Goal: Information Seeking & Learning: Learn about a topic

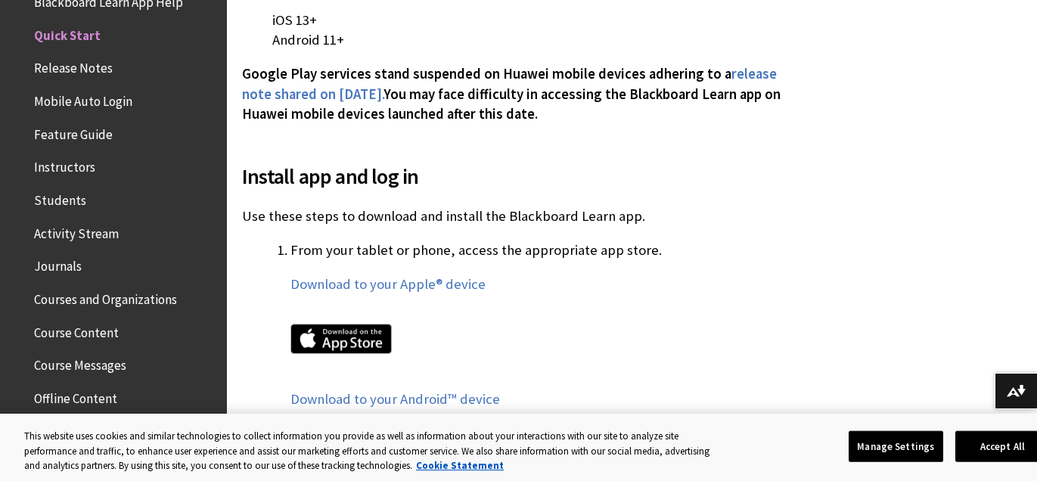
scroll to position [731, 0]
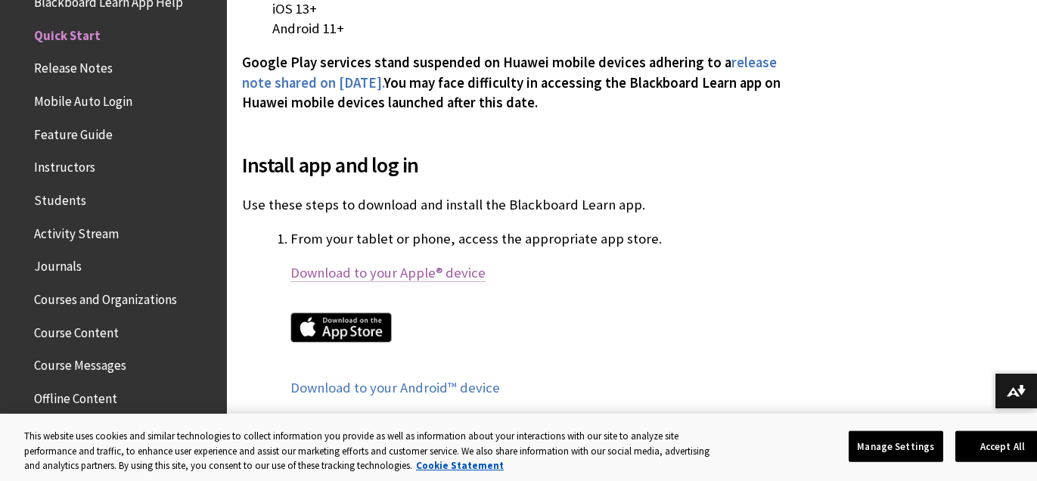
click at [344, 275] on link "Download to your Apple® device" at bounding box center [388, 273] width 195 height 18
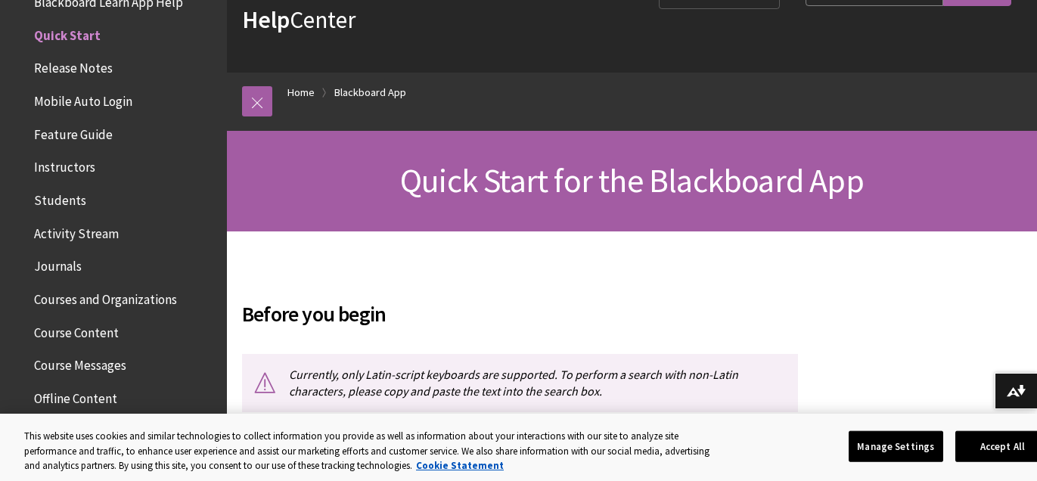
scroll to position [0, 0]
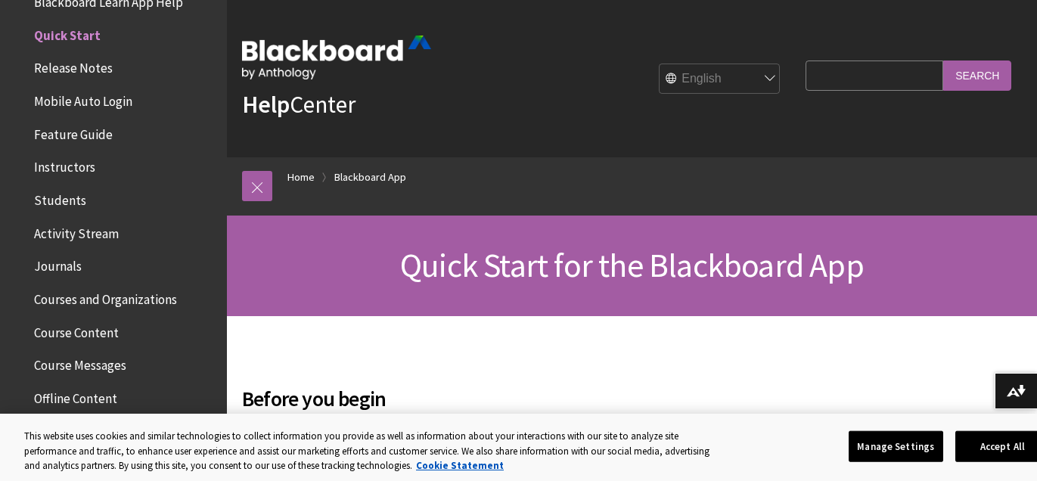
click at [101, 104] on span "Mobile Auto Login" at bounding box center [83, 99] width 98 height 20
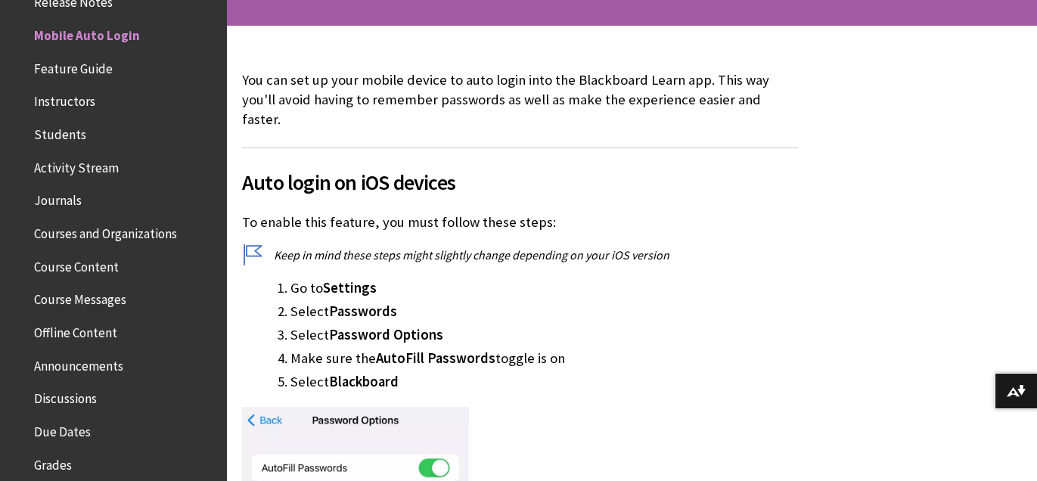
scroll to position [549, 0]
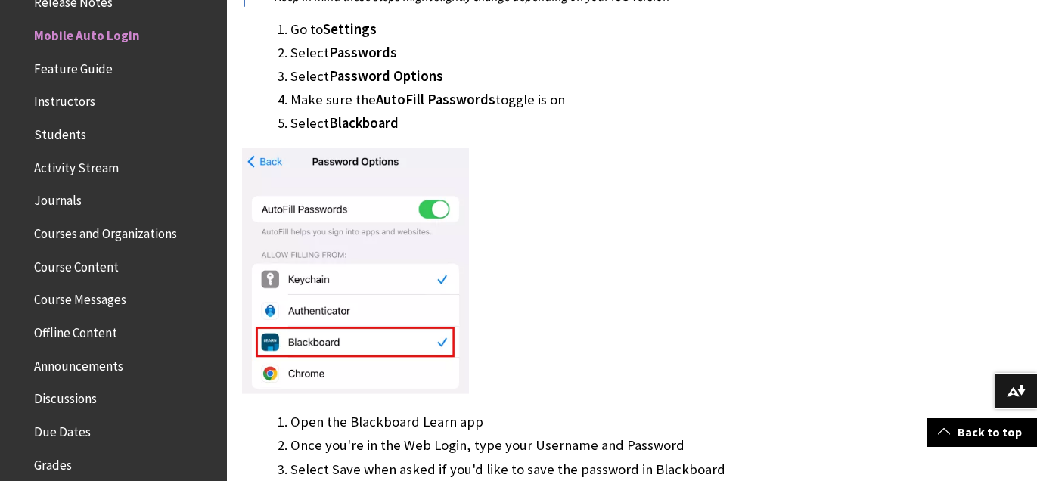
click at [318, 321] on img at bounding box center [355, 271] width 227 height 247
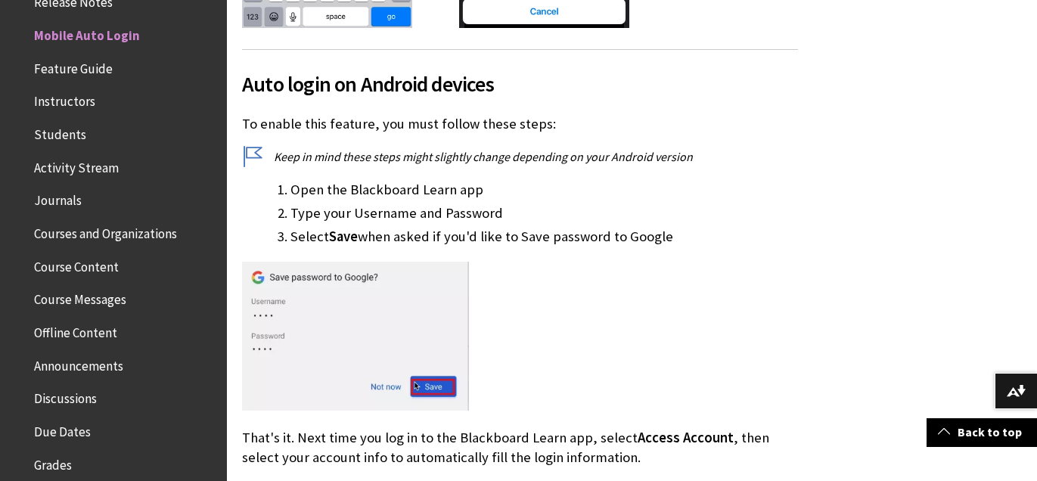
scroll to position [1862, 0]
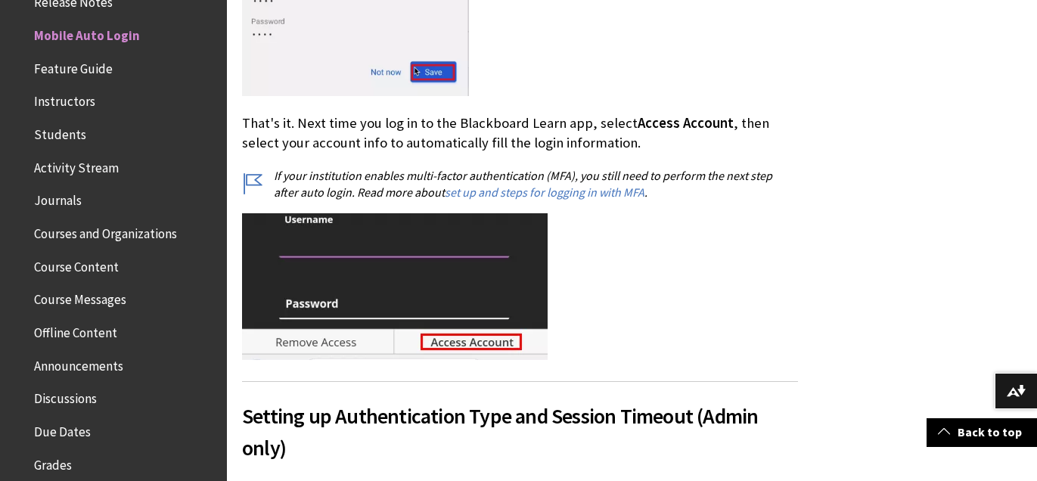
click at [450, 325] on img at bounding box center [395, 286] width 306 height 147
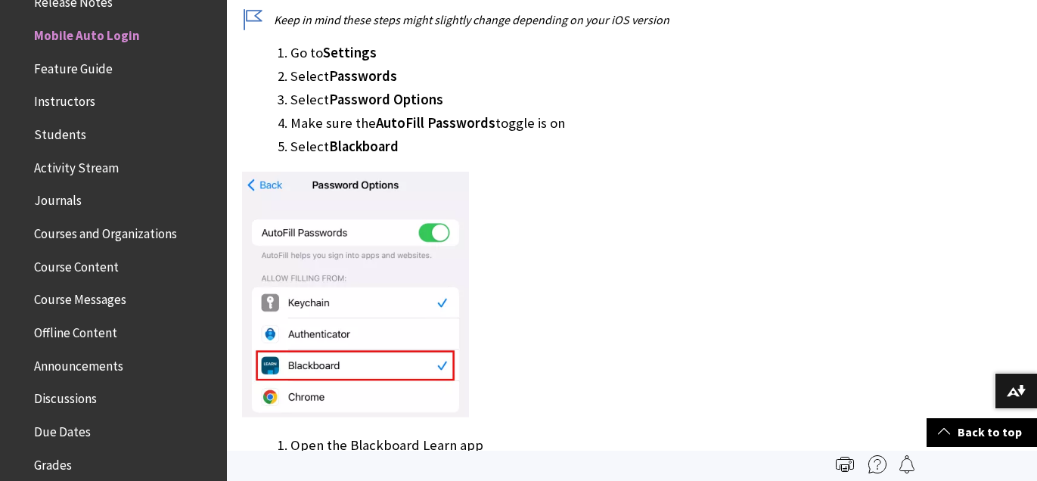
scroll to position [374, 0]
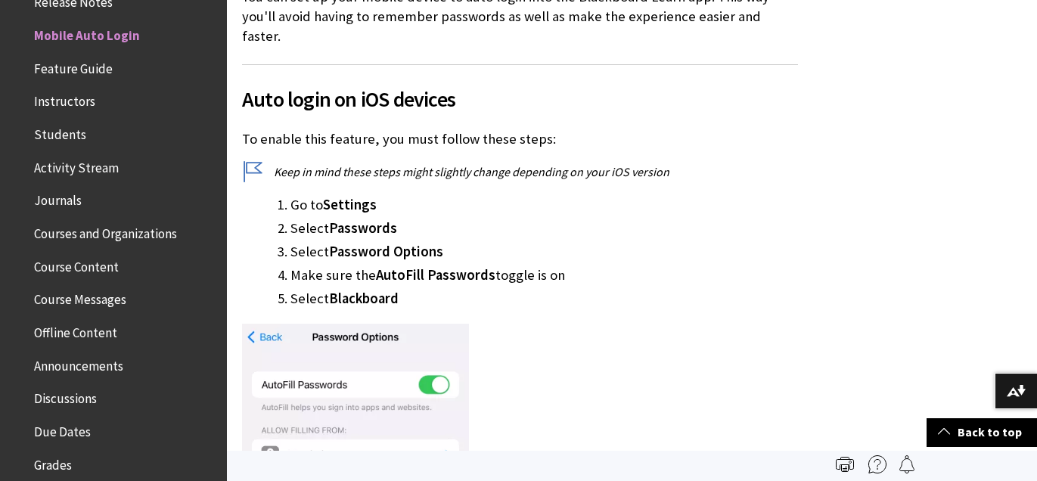
click at [58, 232] on span "Courses and Organizations" at bounding box center [105, 231] width 143 height 20
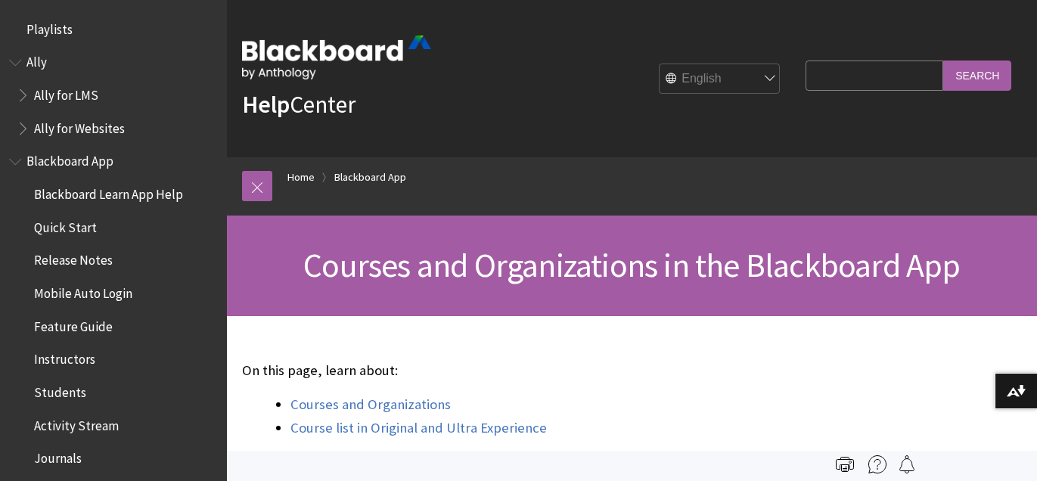
scroll to position [456, 0]
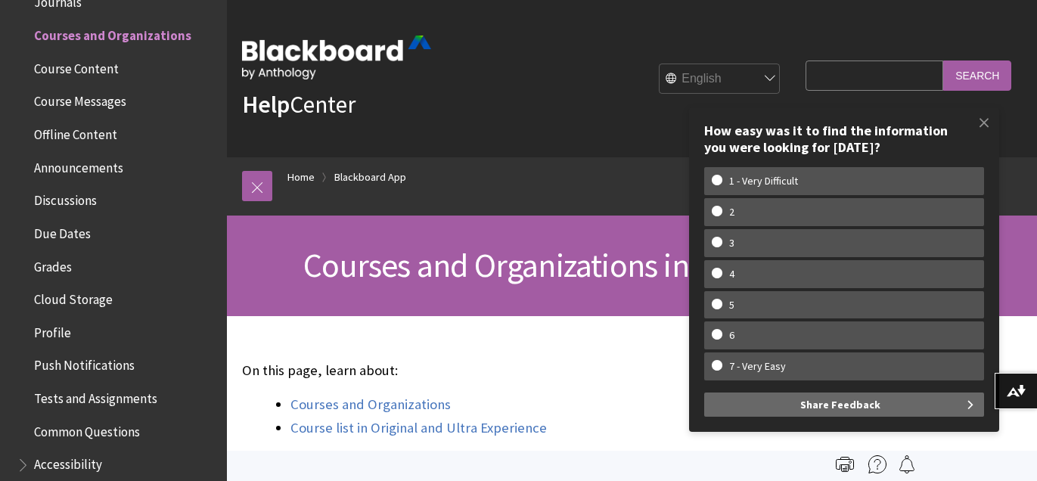
click at [71, 406] on span "Tests and Assignments" at bounding box center [117, 399] width 201 height 26
click at [74, 397] on span "Tests and Assignments" at bounding box center [101, 396] width 135 height 20
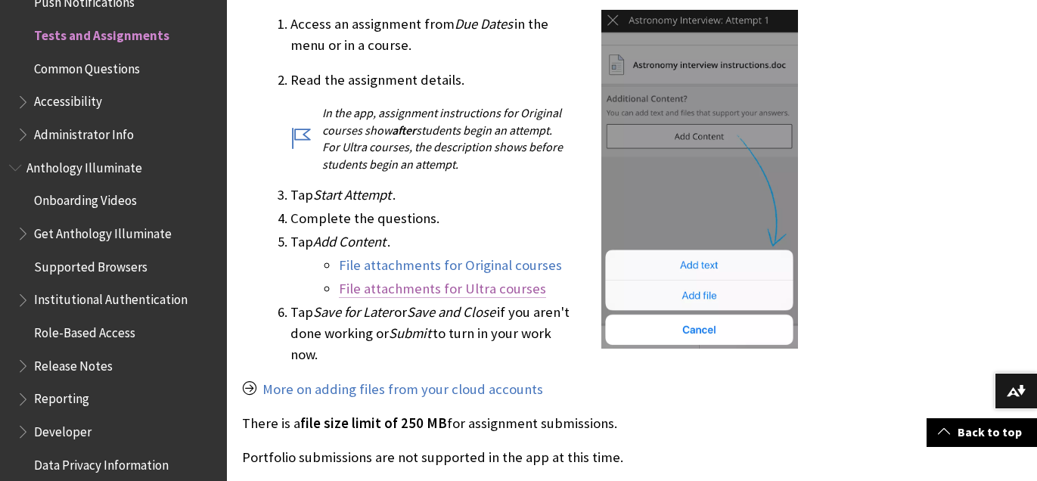
scroll to position [786, 0]
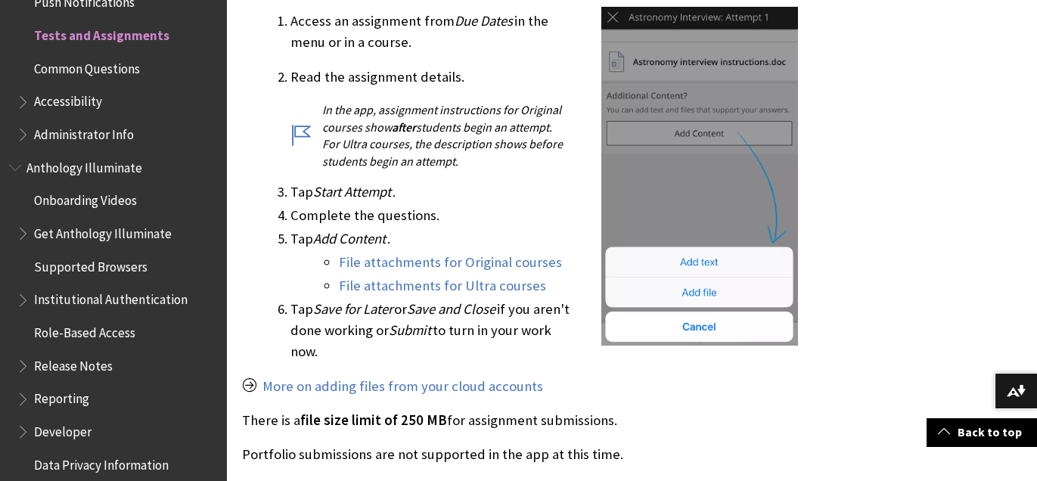
click at [639, 275] on img at bounding box center [700, 176] width 197 height 339
click at [638, 261] on img at bounding box center [700, 176] width 197 height 339
drag, startPoint x: 638, startPoint y: 261, endPoint x: 545, endPoint y: 290, distance: 97.4
click at [637, 261] on img at bounding box center [700, 176] width 197 height 339
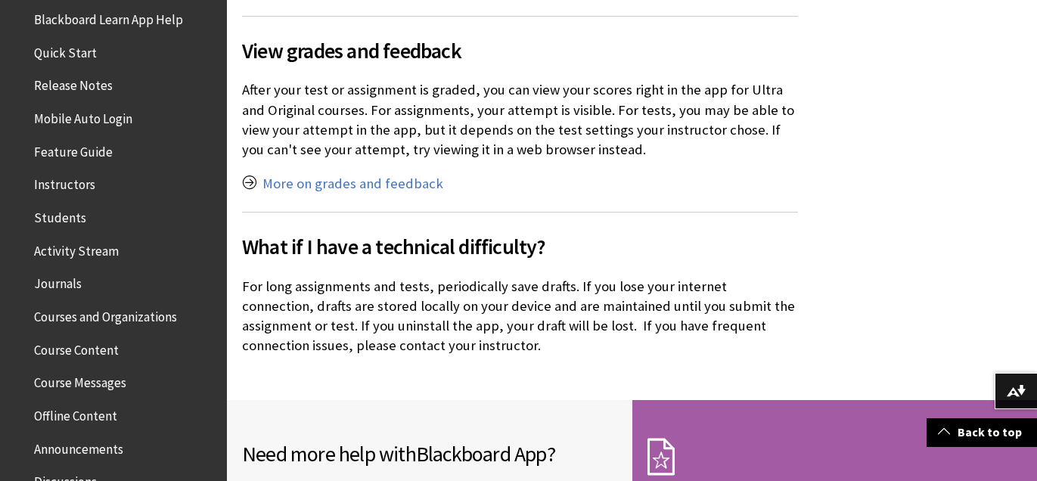
scroll to position [0, 0]
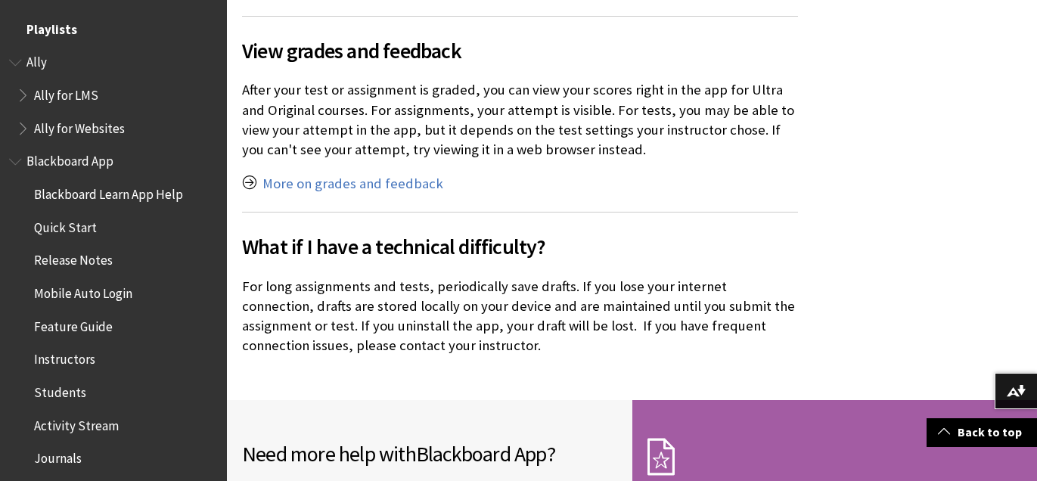
click at [47, 34] on span "Playlists" at bounding box center [51, 27] width 51 height 20
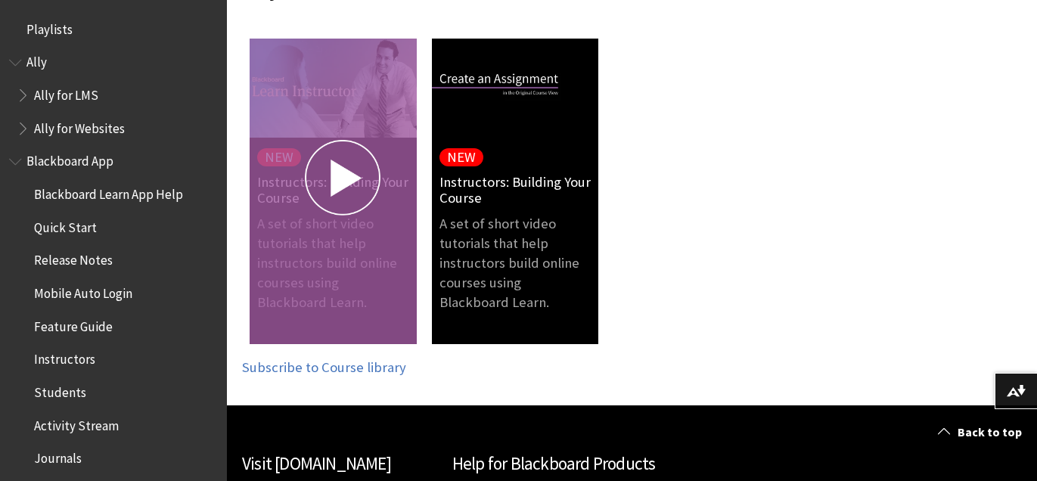
scroll to position [340, 0]
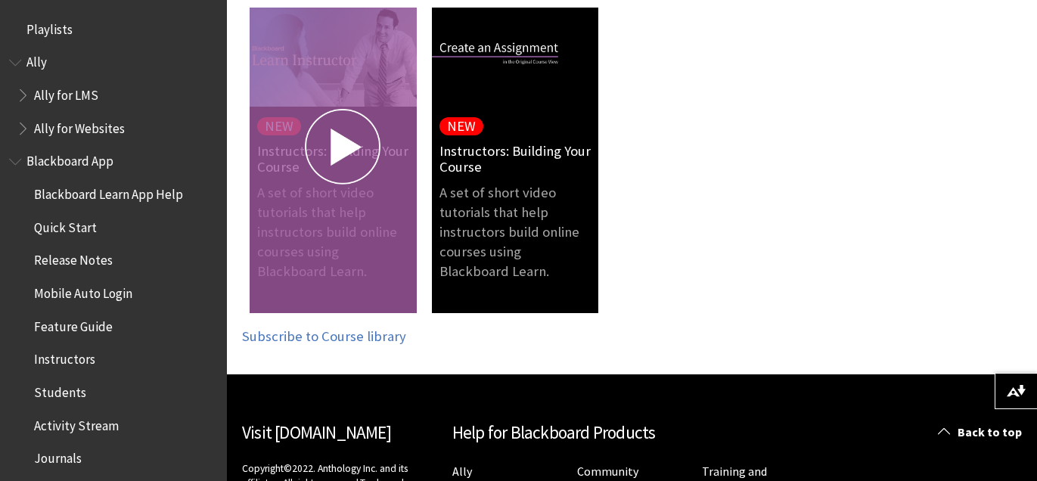
click at [328, 263] on link "A set of short video tutorials that help instructors build online courses using…" at bounding box center [333, 160] width 167 height 305
